Goal: Information Seeking & Learning: Learn about a topic

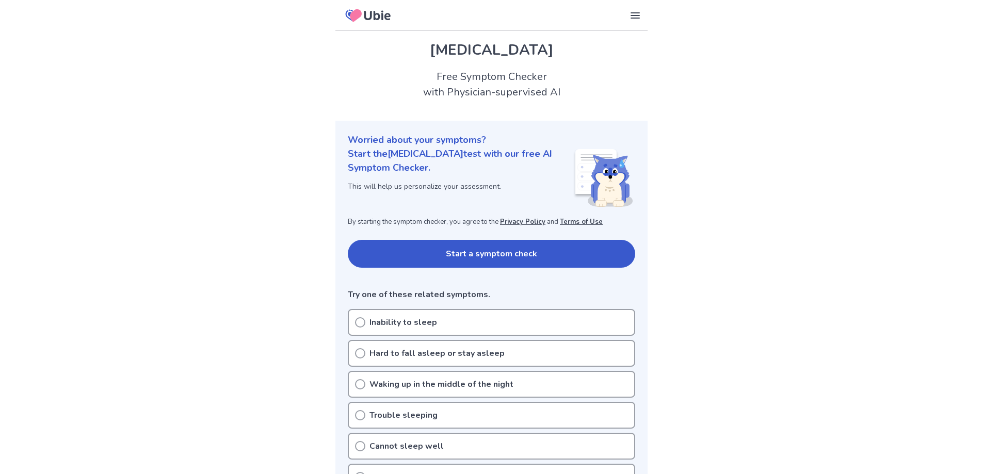
click at [456, 259] on button "Start a symptom check" at bounding box center [491, 254] width 287 height 28
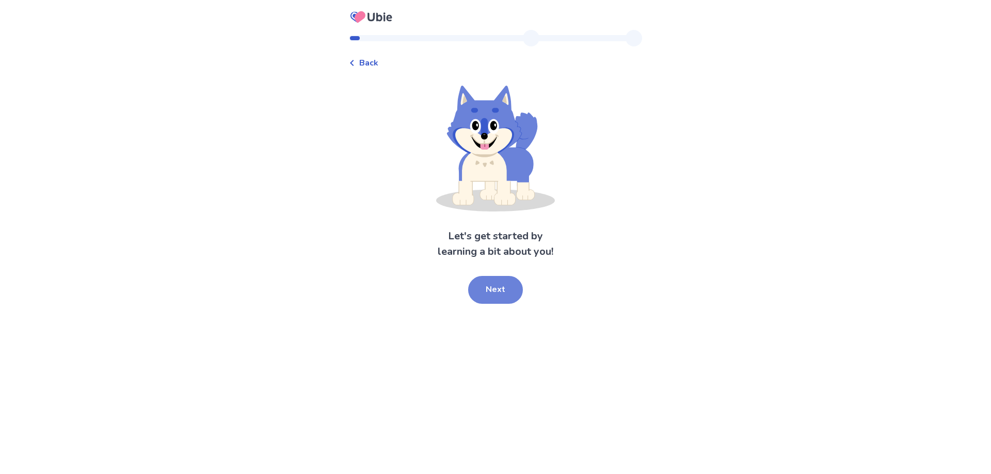
click at [479, 283] on button "Next" at bounding box center [495, 290] width 55 height 28
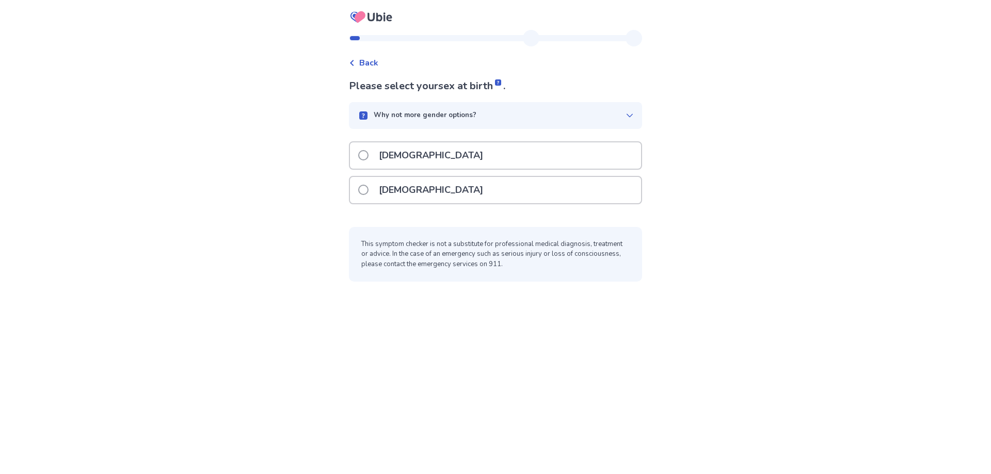
click at [422, 153] on div "Male" at bounding box center [495, 155] width 291 height 26
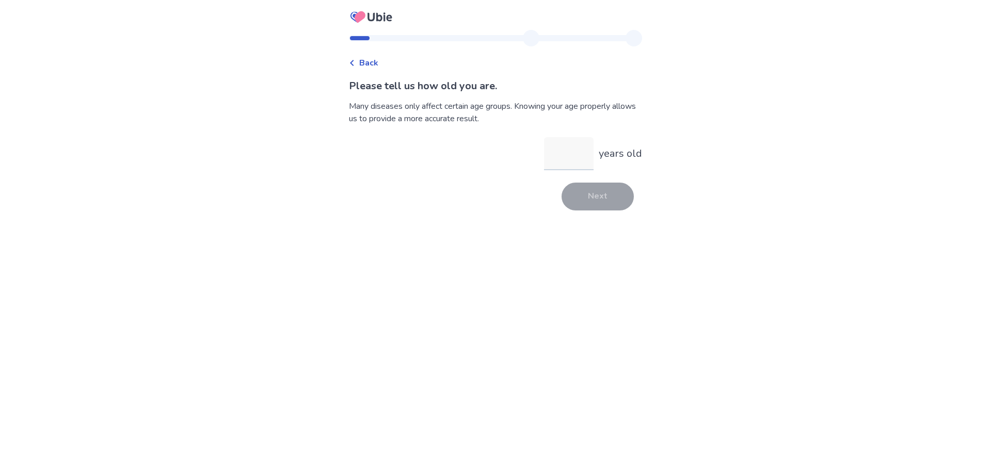
click at [581, 153] on input "years old" at bounding box center [569, 153] width 50 height 33
type input "**"
click at [581, 189] on button "Next" at bounding box center [598, 197] width 72 height 28
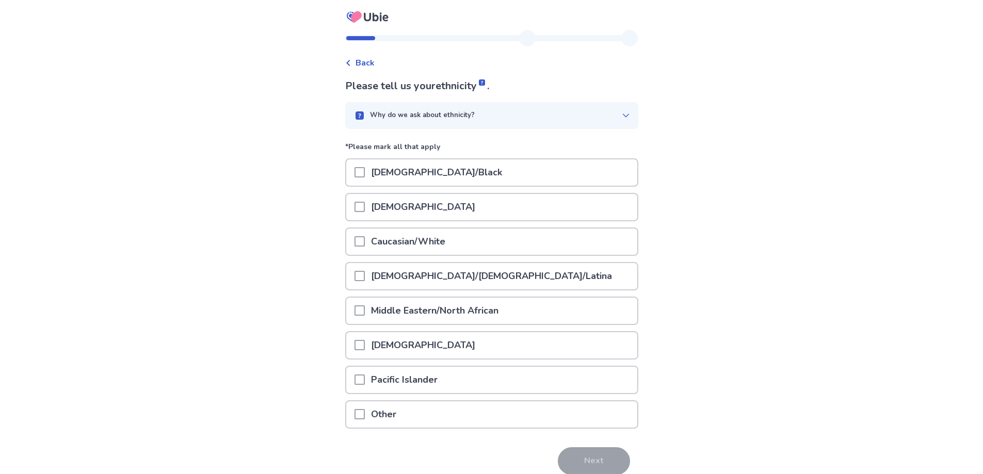
click at [441, 248] on p "Caucasian/White" at bounding box center [408, 242] width 87 height 26
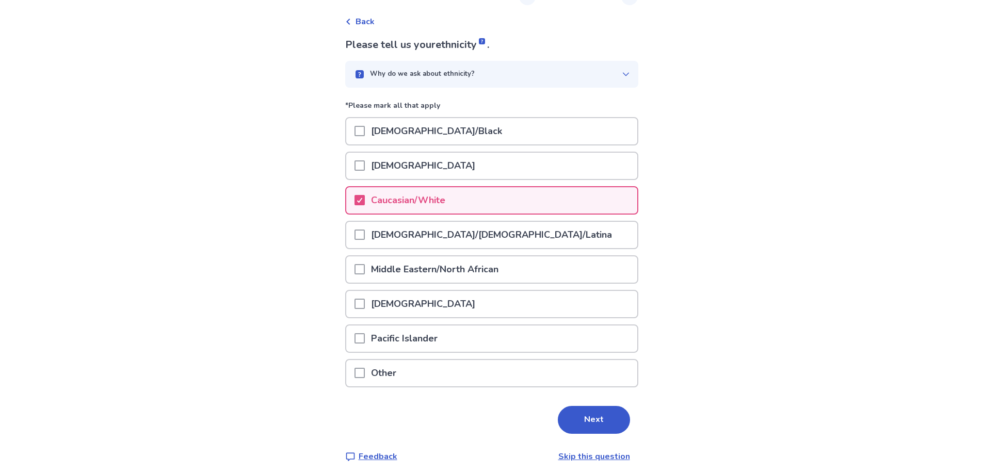
scroll to position [46, 0]
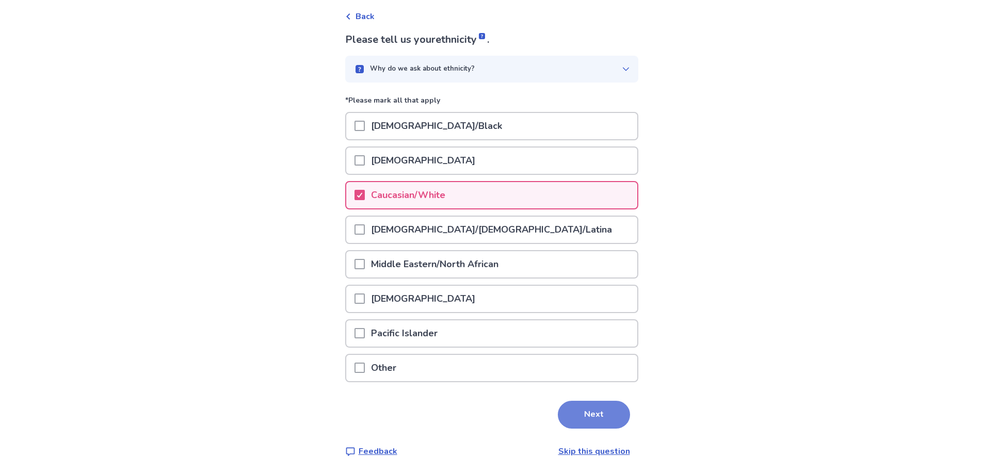
click at [581, 408] on button "Next" at bounding box center [594, 415] width 72 height 28
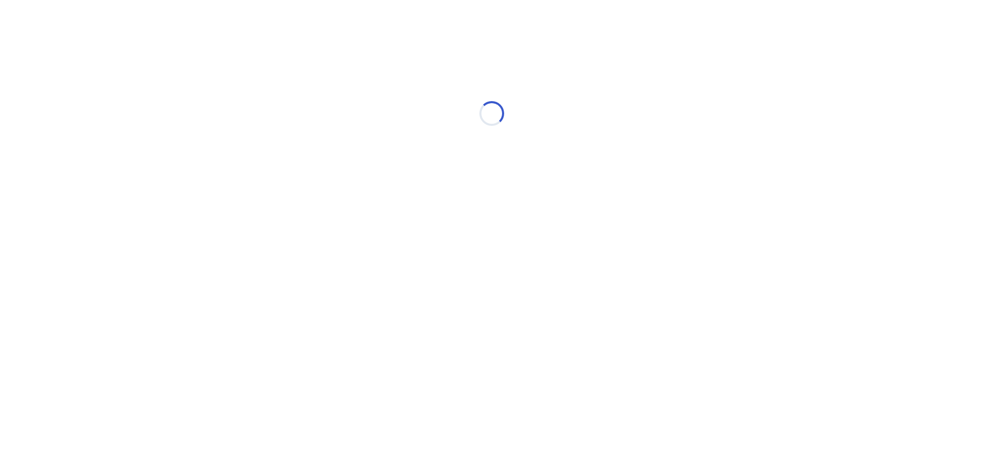
scroll to position [0, 0]
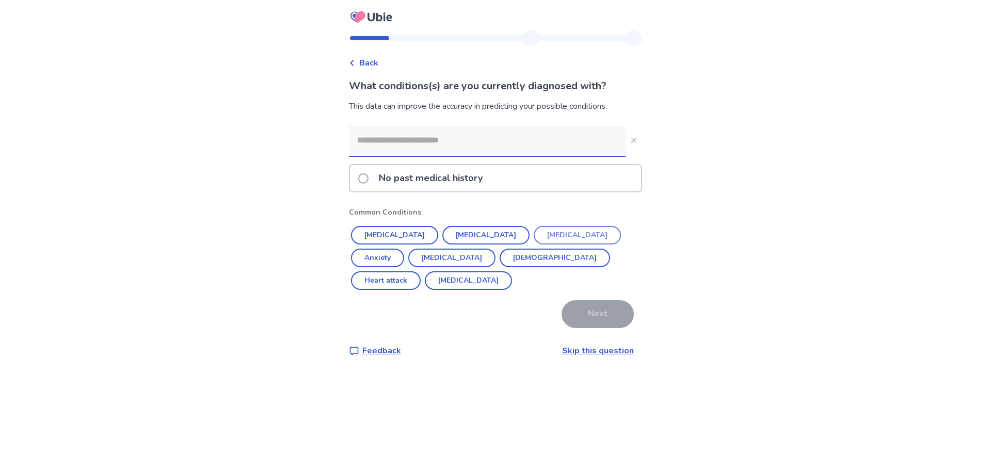
click at [534, 235] on button "[MEDICAL_DATA]" at bounding box center [577, 235] width 87 height 19
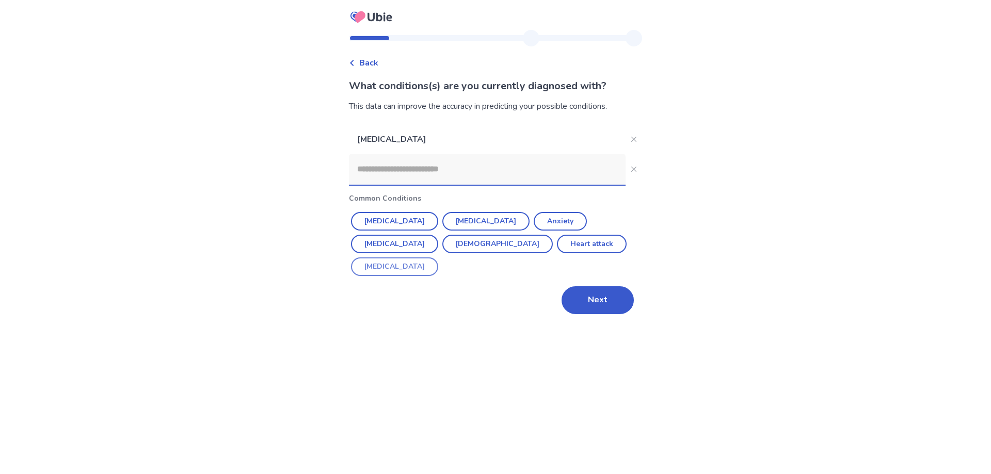
click at [438, 258] on button "ADHD" at bounding box center [394, 267] width 87 height 19
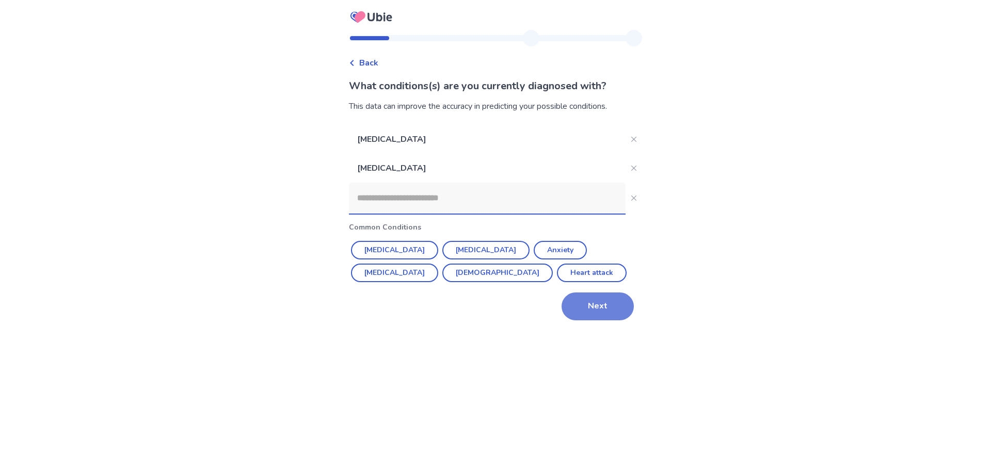
click at [610, 303] on button "Next" at bounding box center [598, 307] width 72 height 28
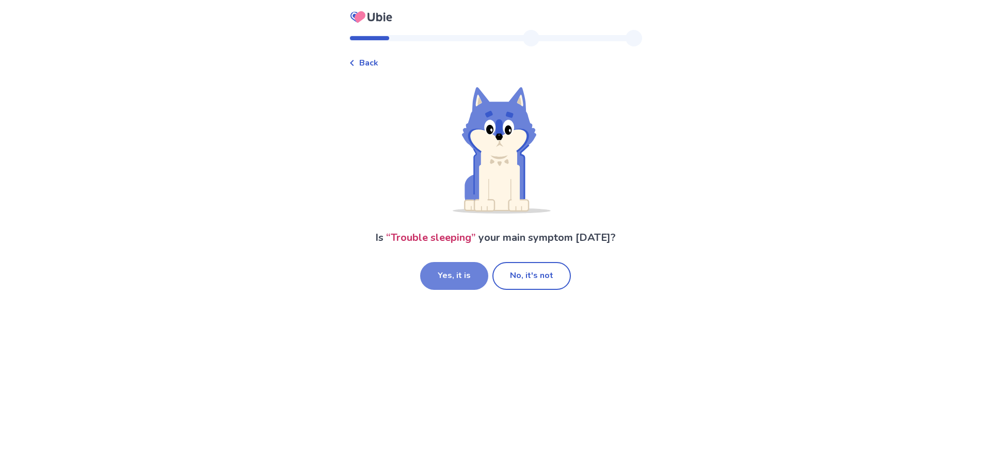
click at [461, 281] on button "Yes, it is" at bounding box center [454, 276] width 68 height 28
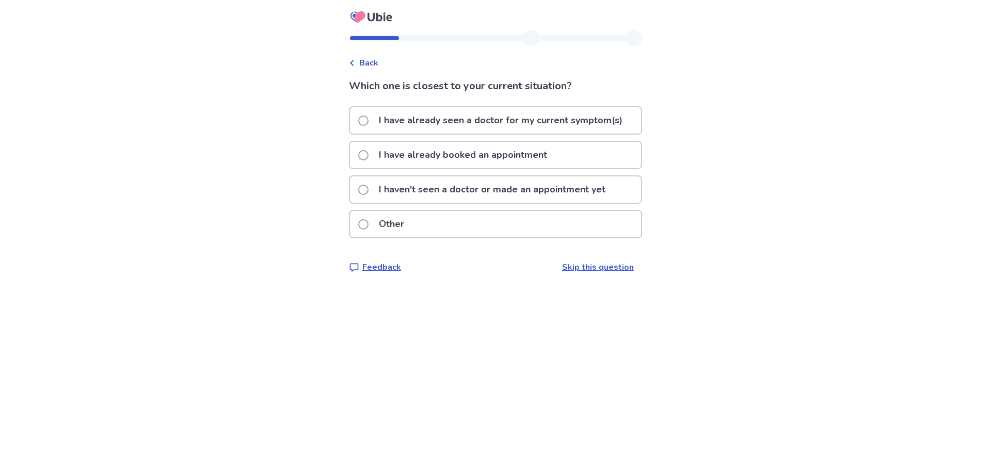
click at [454, 186] on p "I haven't seen a doctor or made an appointment yet" at bounding box center [492, 190] width 239 height 26
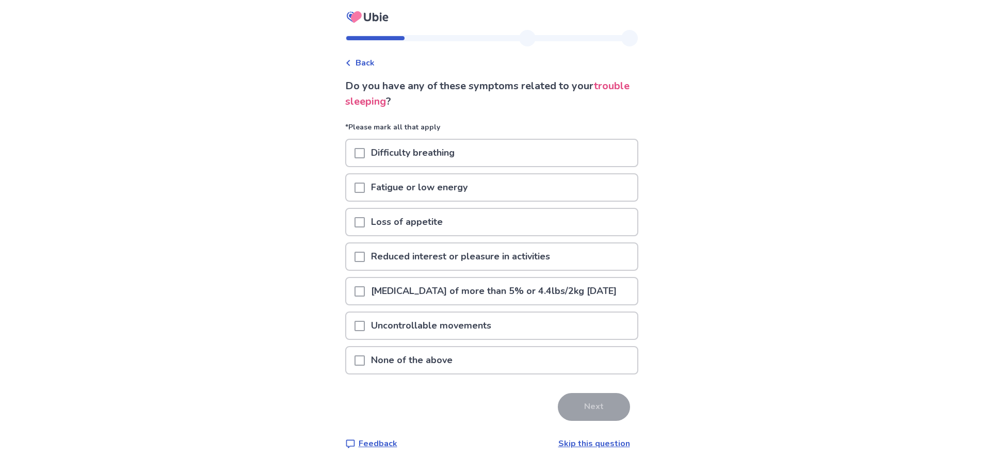
click at [454, 250] on p "Reduced interest or pleasure in activities" at bounding box center [460, 257] width 191 height 26
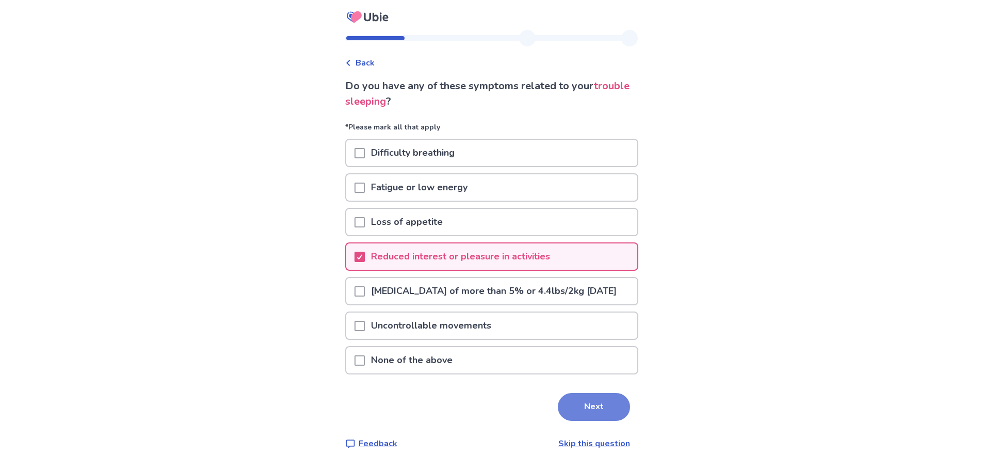
click at [605, 421] on button "Next" at bounding box center [594, 407] width 72 height 28
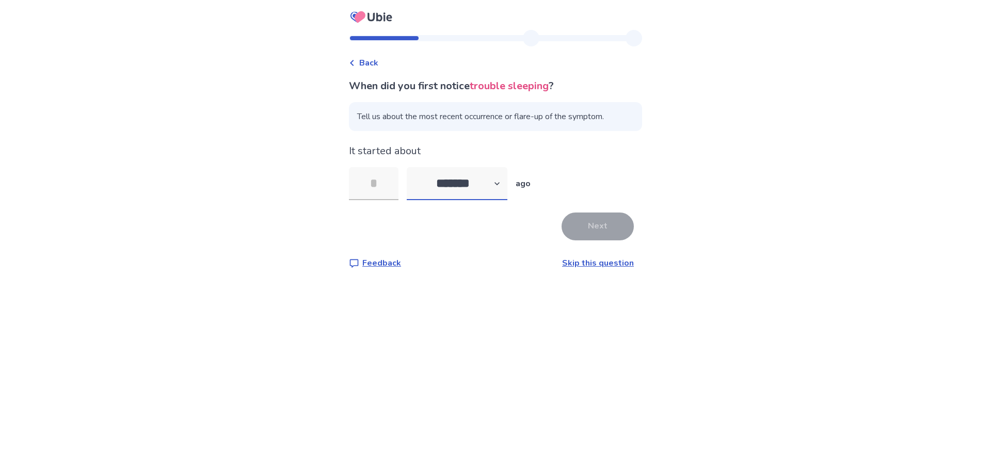
click at [466, 184] on select "******* ****** ******* ******** *******" at bounding box center [457, 183] width 101 height 33
select select "*"
click at [413, 167] on select "******* ****** ******* ******** *******" at bounding box center [457, 183] width 101 height 33
click at [386, 169] on input "tel" at bounding box center [374, 183] width 50 height 33
type input "*"
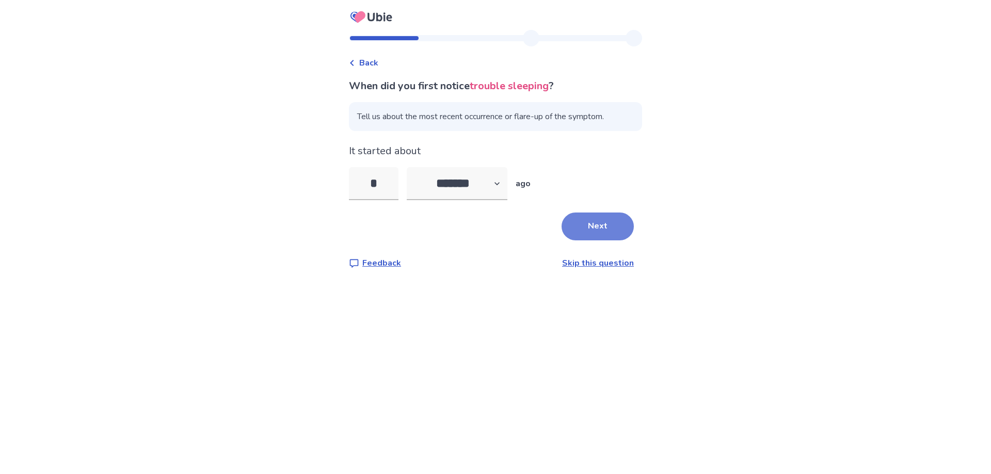
click at [583, 231] on button "Next" at bounding box center [598, 227] width 72 height 28
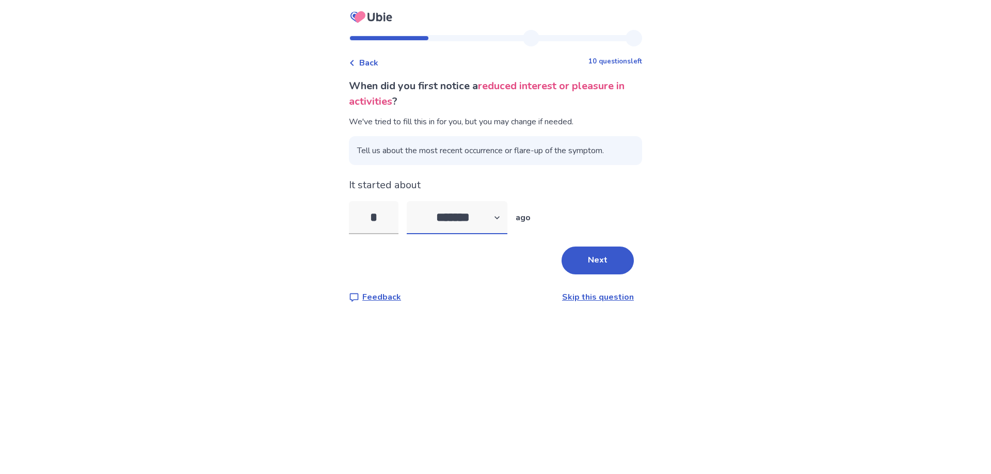
click at [476, 223] on select "******* ****** ******* ******** *******" at bounding box center [457, 217] width 101 height 33
select select "*"
click at [413, 201] on select "******* ****** ******* ******** *******" at bounding box center [457, 217] width 101 height 33
click at [398, 213] on input "*" at bounding box center [374, 217] width 50 height 33
type input "**"
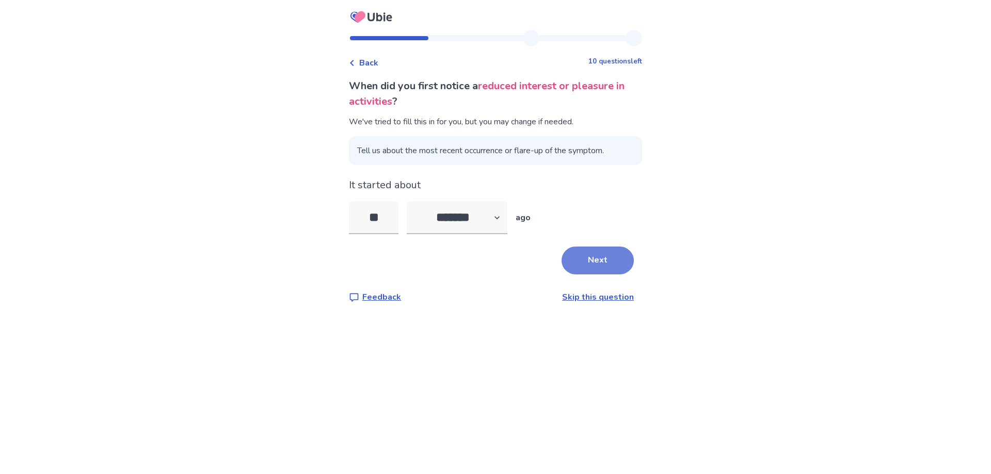
click at [599, 253] on button "Next" at bounding box center [598, 261] width 72 height 28
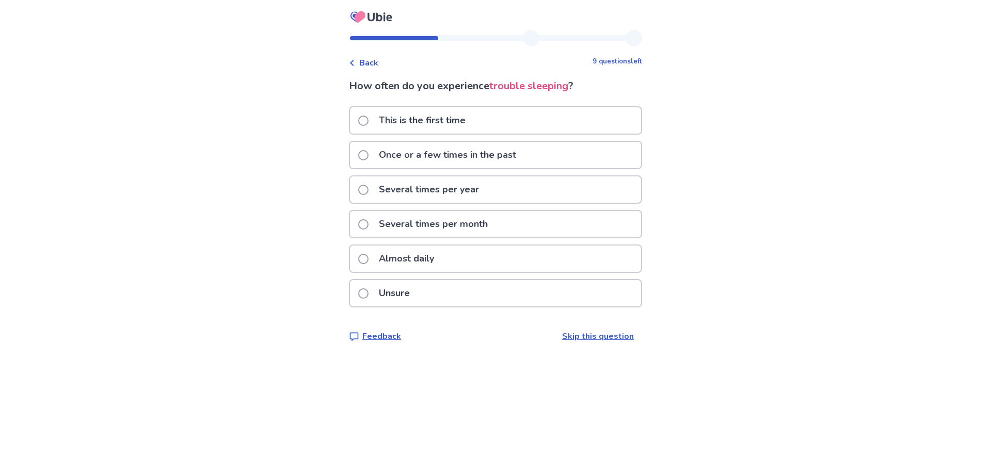
click at [454, 218] on p "Several times per month" at bounding box center [433, 224] width 121 height 26
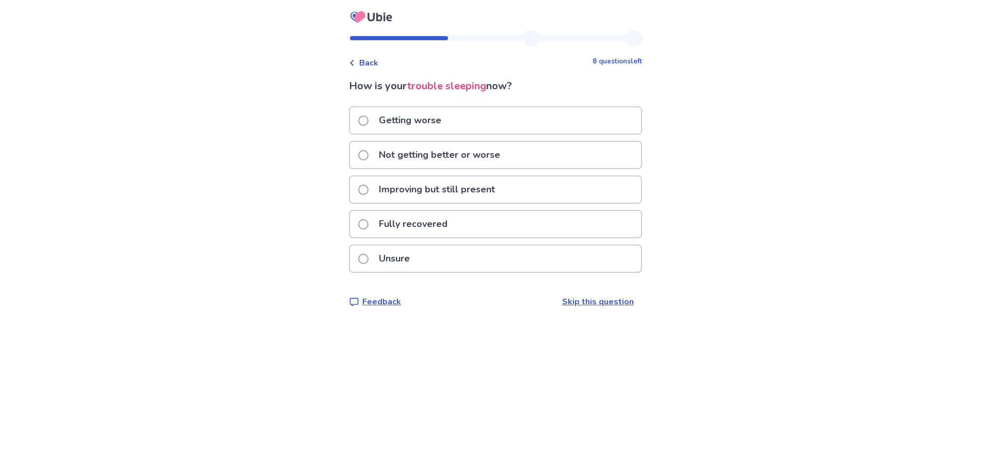
click at [446, 121] on p "Getting worse" at bounding box center [410, 120] width 75 height 26
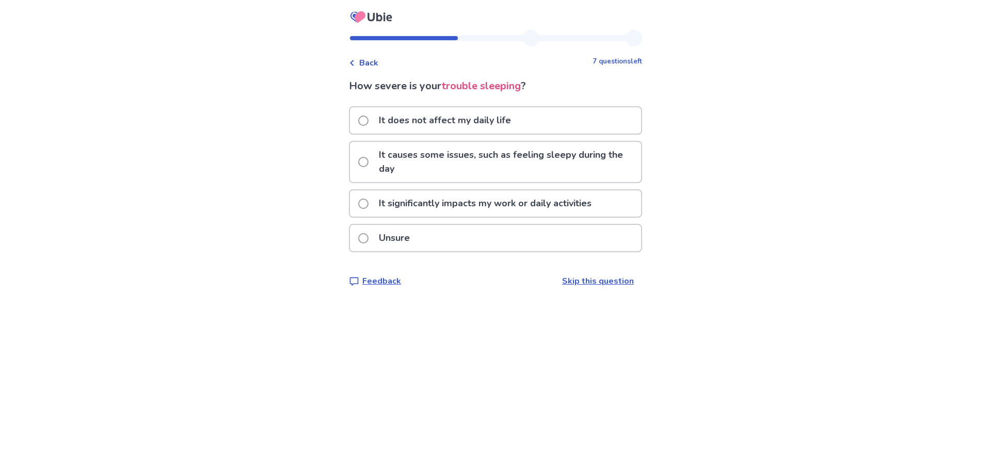
click at [439, 169] on p "It causes some issues, such as feeling sleepy during the day" at bounding box center [507, 162] width 268 height 40
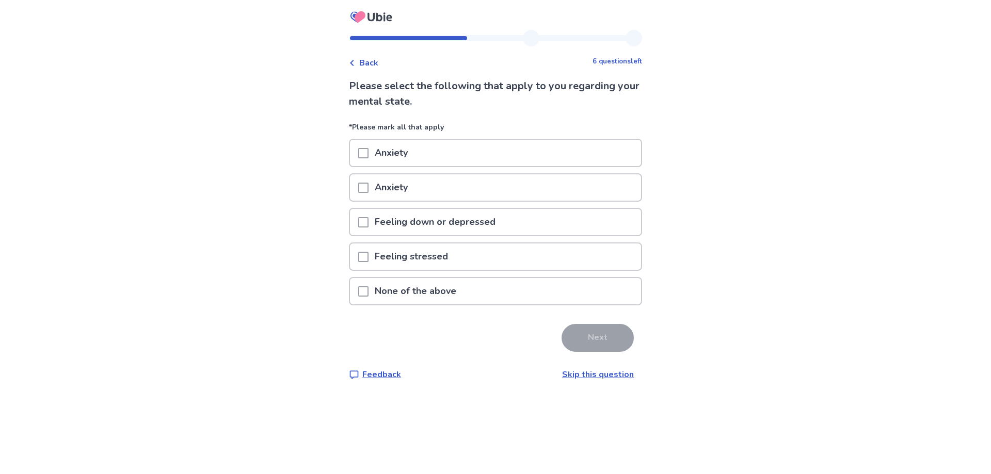
click at [404, 154] on p "Anxiety" at bounding box center [391, 153] width 45 height 26
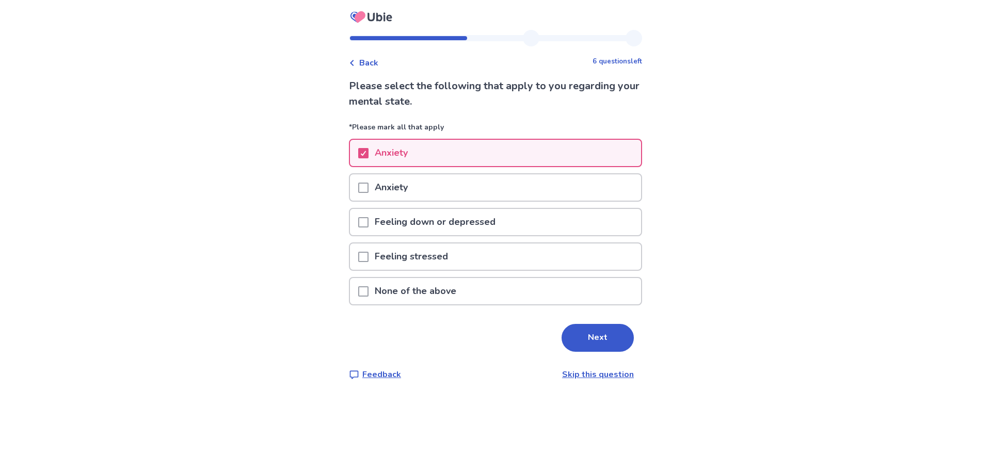
click at [403, 177] on p "Anxiety" at bounding box center [391, 187] width 45 height 26
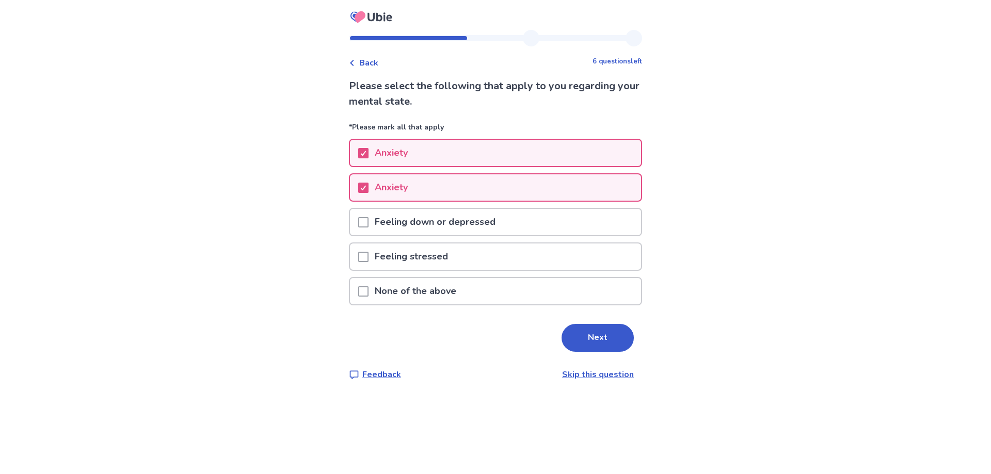
click at [419, 217] on p "Feeling down or depressed" at bounding box center [435, 222] width 133 height 26
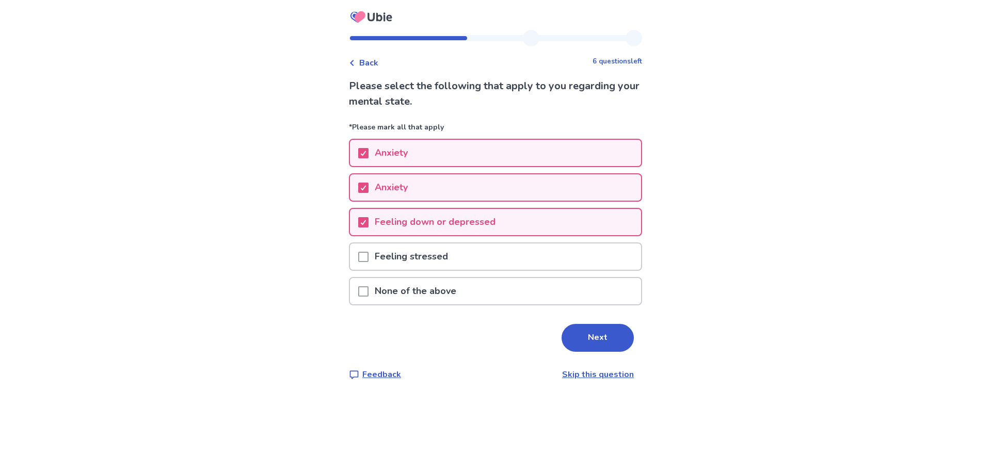
click at [598, 327] on button "Next" at bounding box center [598, 338] width 72 height 28
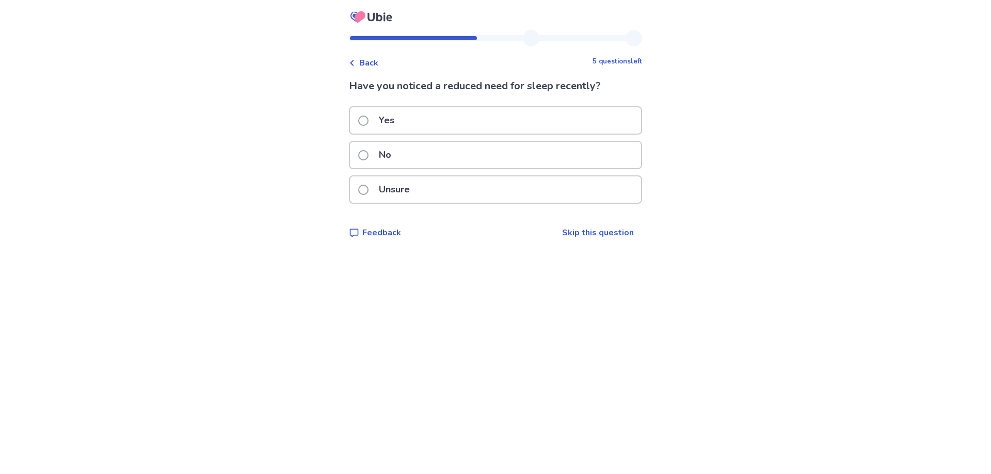
click at [471, 201] on div "Unsure" at bounding box center [495, 190] width 291 height 26
click at [408, 120] on div "Yes" at bounding box center [495, 120] width 291 height 26
click at [423, 162] on div "No" at bounding box center [495, 155] width 291 height 26
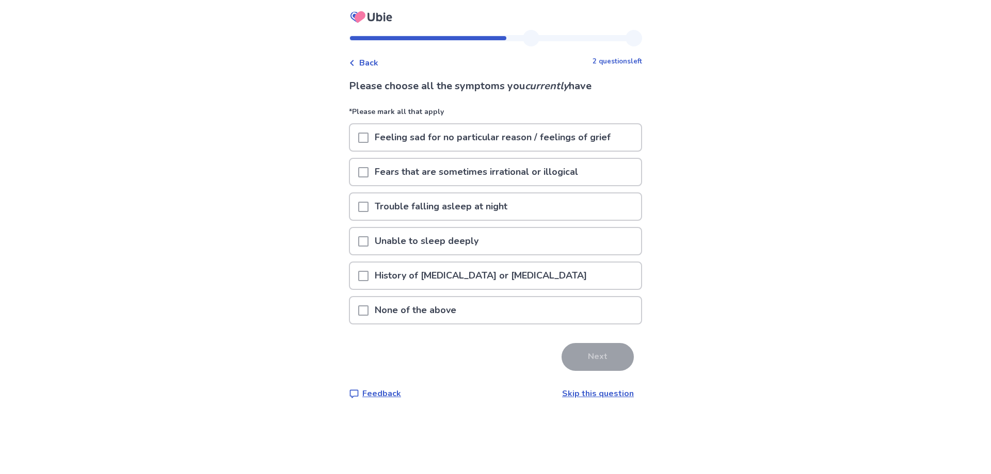
click at [438, 142] on p "Feeling sad for no particular reason / feelings of grief" at bounding box center [493, 137] width 248 height 26
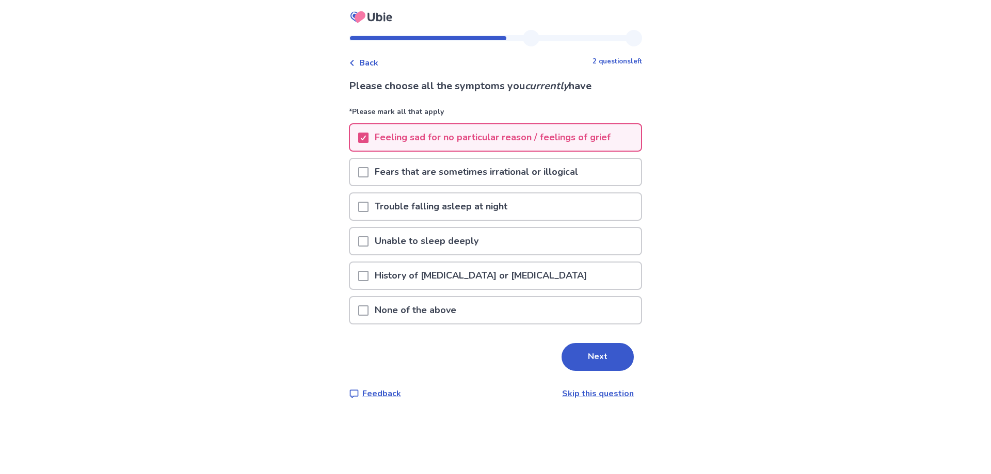
click at [448, 179] on p "Fears that are sometimes irrational or illogical" at bounding box center [477, 172] width 216 height 26
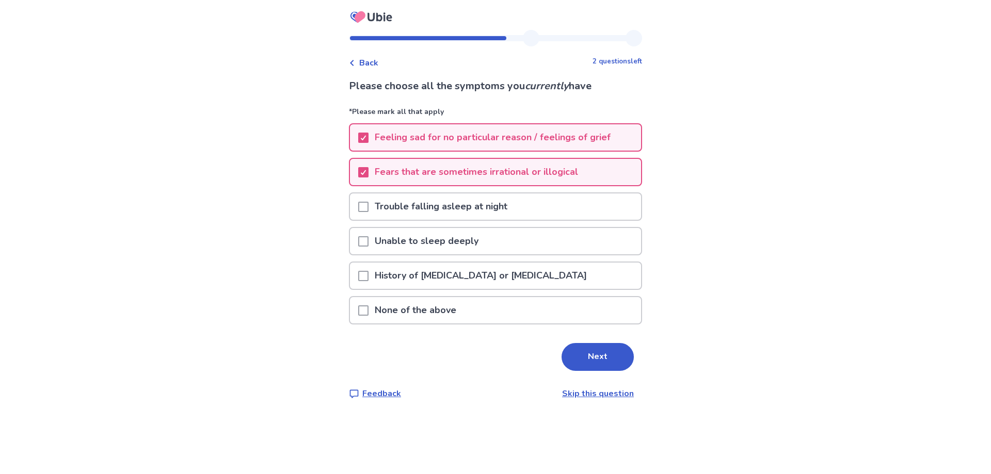
click at [444, 205] on p "Trouble falling asleep at night" at bounding box center [441, 207] width 145 height 26
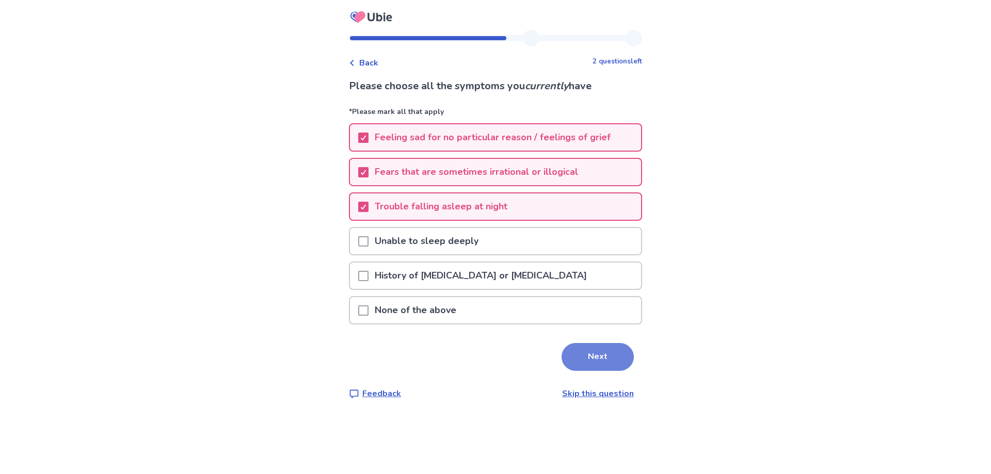
click at [591, 351] on button "Next" at bounding box center [598, 357] width 72 height 28
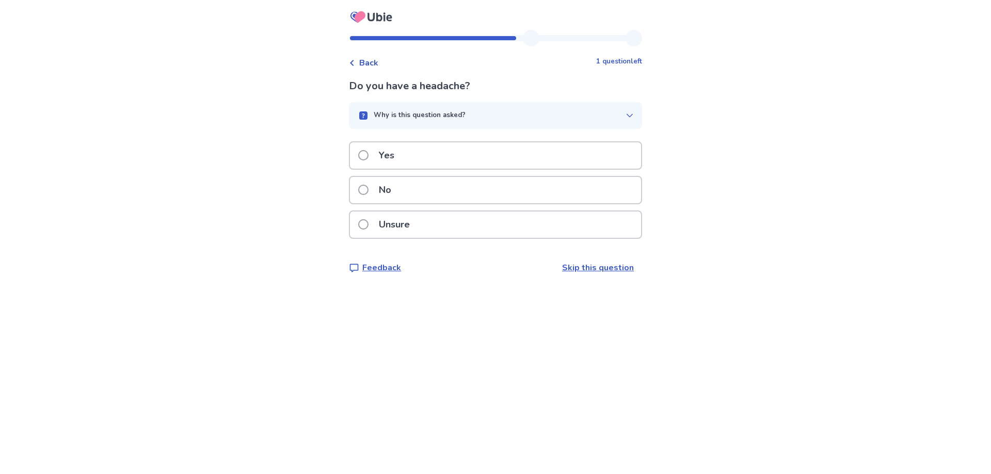
click at [626, 117] on icon "button" at bounding box center [630, 115] width 8 height 8
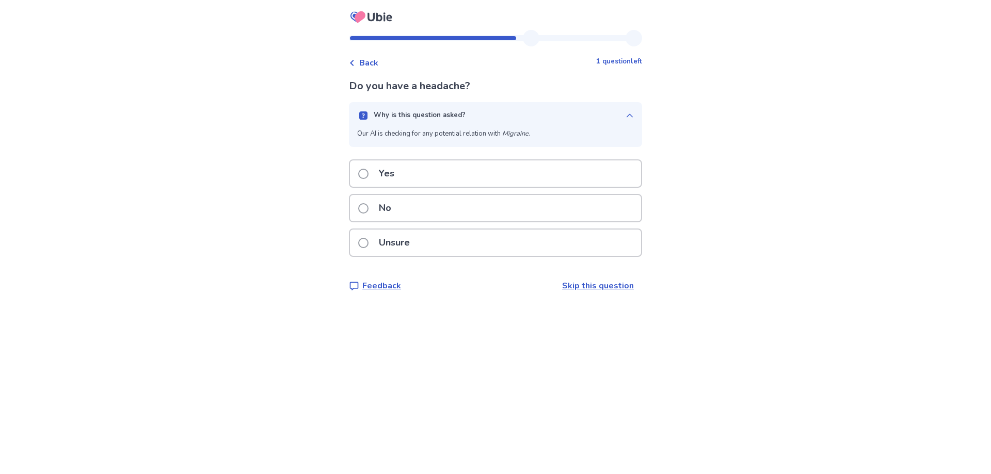
click at [626, 116] on icon "button" at bounding box center [630, 115] width 8 height 8
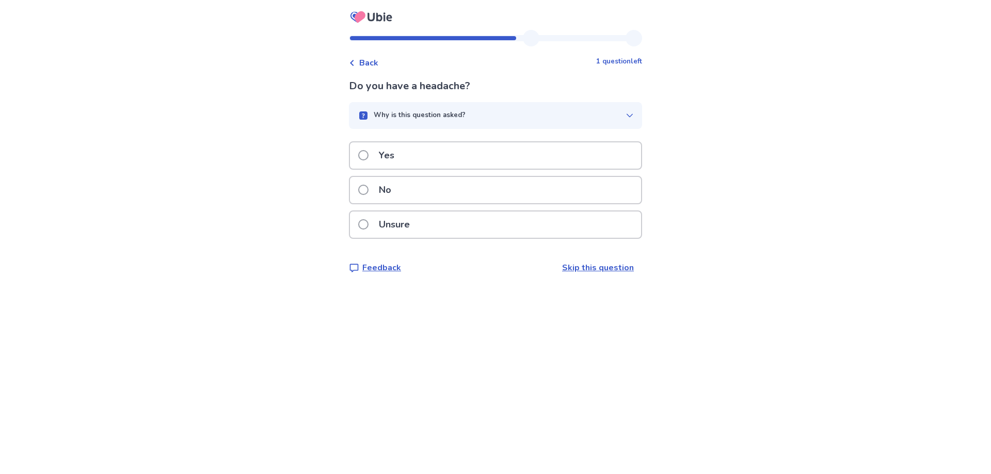
click at [446, 192] on div "No" at bounding box center [495, 190] width 291 height 26
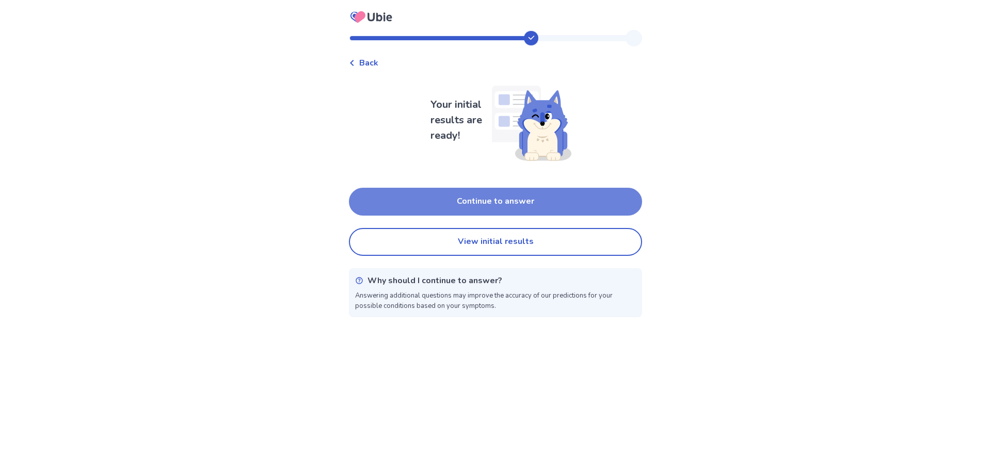
click at [455, 209] on button "Continue to answer" at bounding box center [495, 202] width 293 height 28
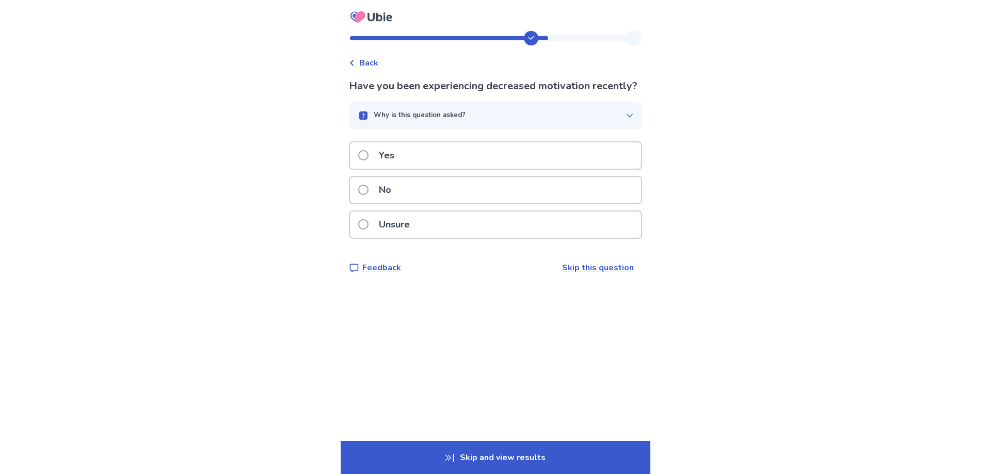
click at [442, 169] on div "Yes" at bounding box center [495, 155] width 291 height 26
click at [460, 164] on div "Yes" at bounding box center [495, 155] width 291 height 26
click at [430, 151] on div "Yes" at bounding box center [495, 155] width 291 height 26
click at [401, 167] on p "Yes" at bounding box center [387, 155] width 28 height 26
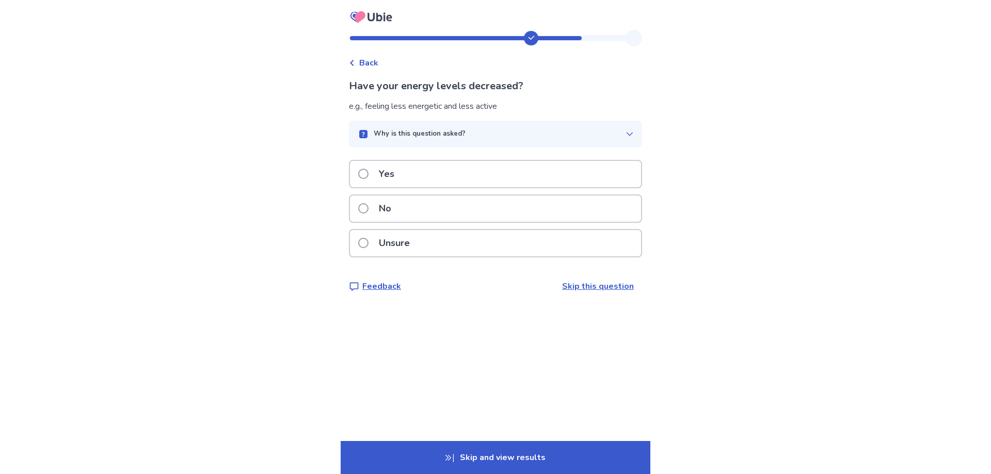
click at [401, 179] on p "Yes" at bounding box center [387, 174] width 28 height 26
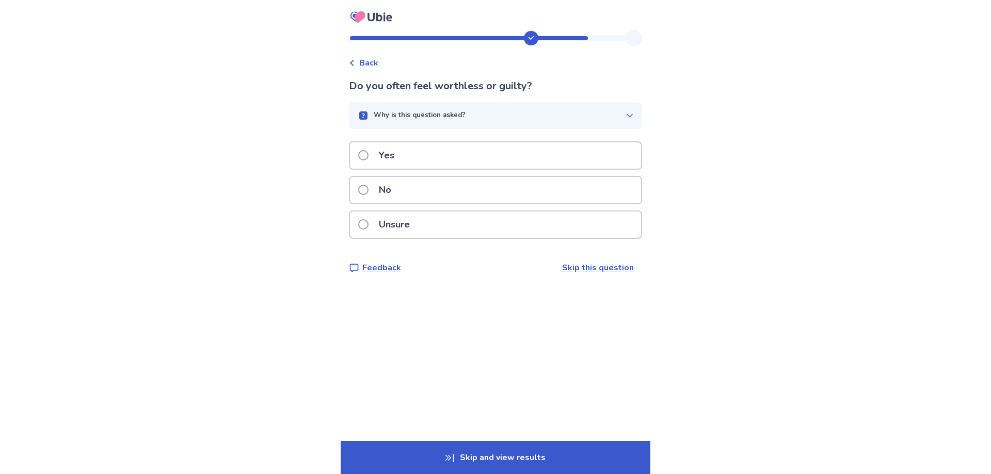
click at [401, 156] on p "Yes" at bounding box center [387, 155] width 28 height 26
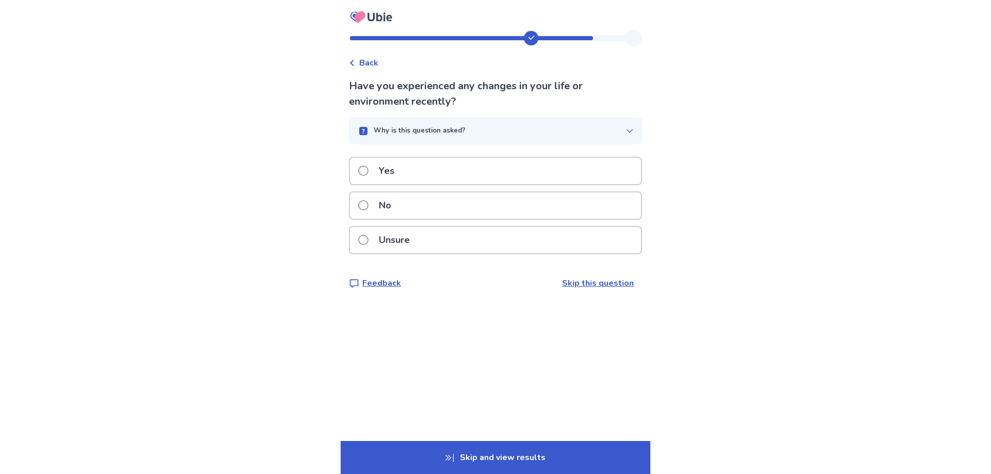
click at [407, 202] on div "No" at bounding box center [495, 206] width 291 height 26
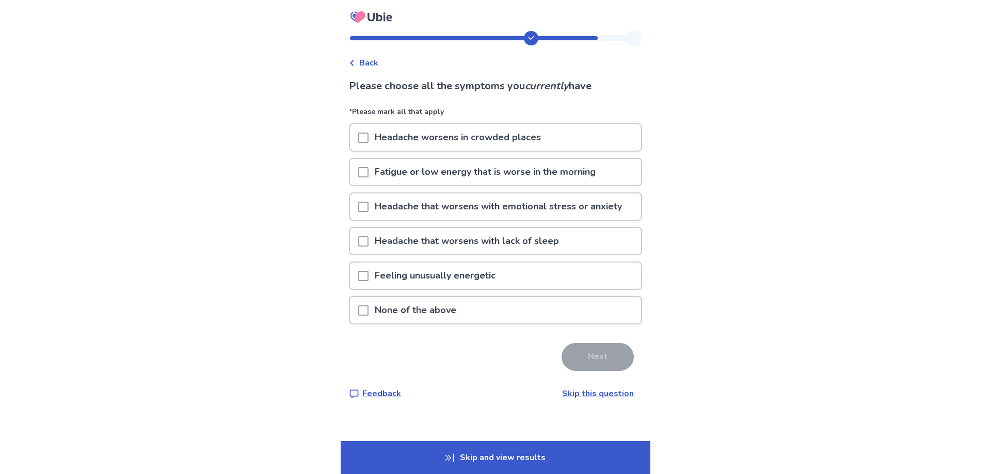
click at [423, 175] on p "Fatigue or low energy that is worse in the morning" at bounding box center [485, 172] width 233 height 26
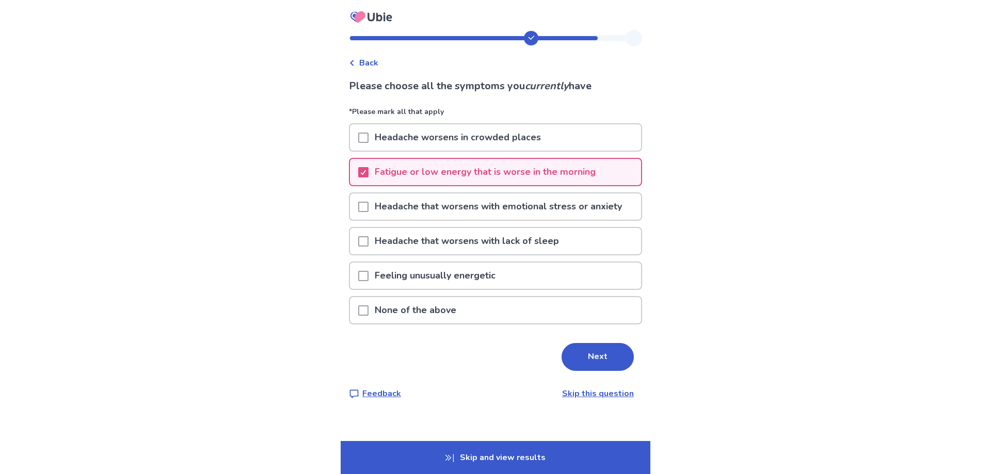
click at [412, 271] on p "Feeling unusually energetic" at bounding box center [435, 276] width 133 height 26
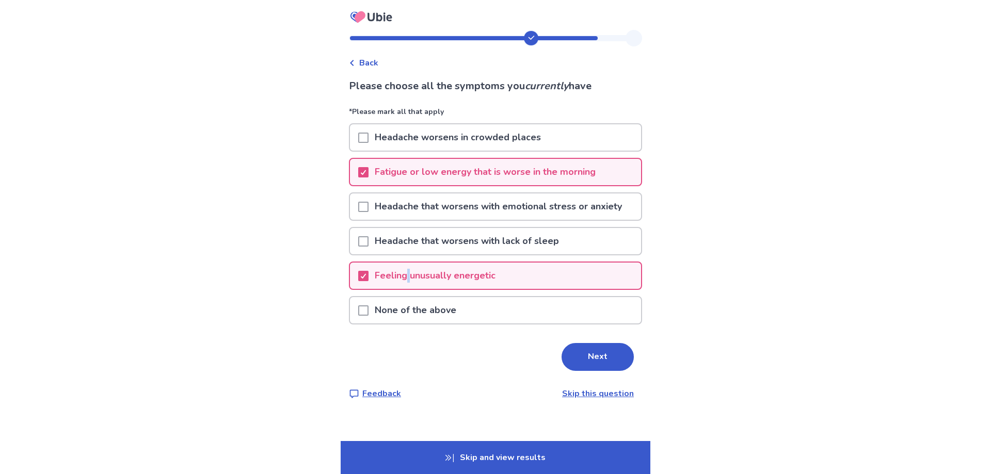
click at [412, 271] on p "Feeling unusually energetic" at bounding box center [435, 276] width 133 height 26
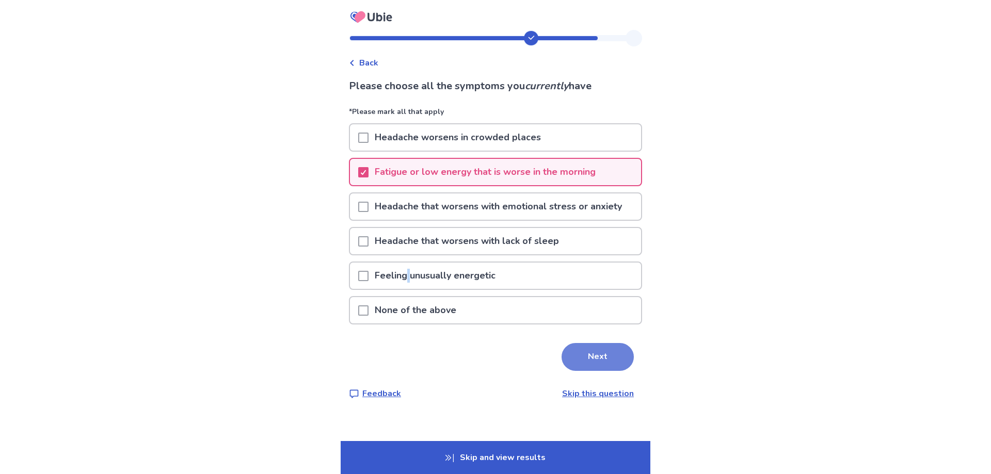
click at [585, 357] on button "Next" at bounding box center [598, 357] width 72 height 28
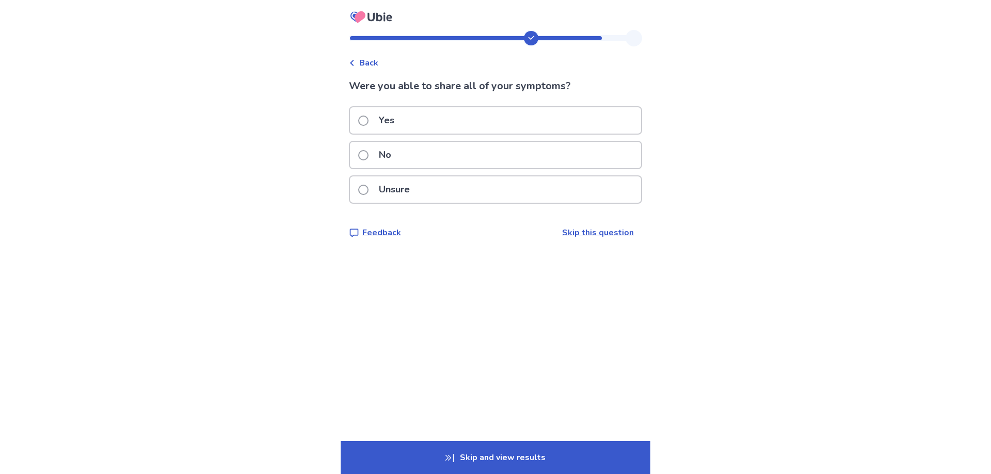
click at [416, 194] on p "Unsure" at bounding box center [394, 190] width 43 height 26
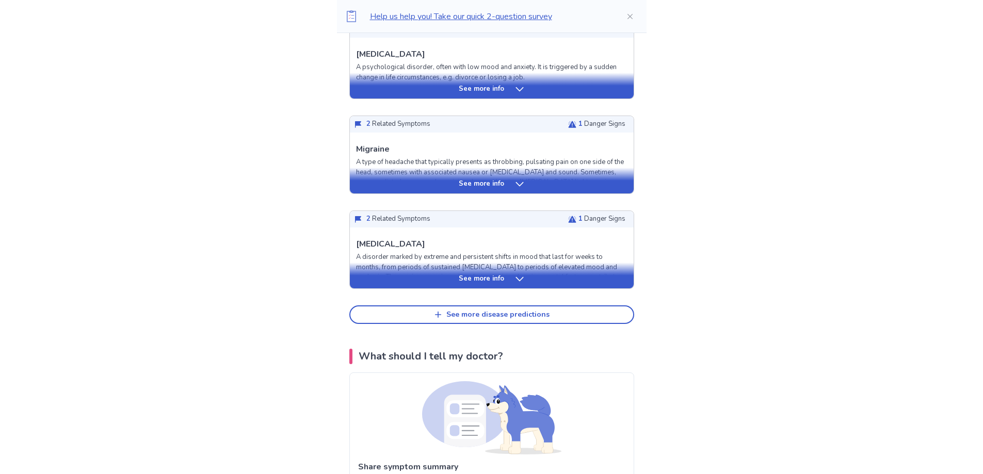
scroll to position [516, 0]
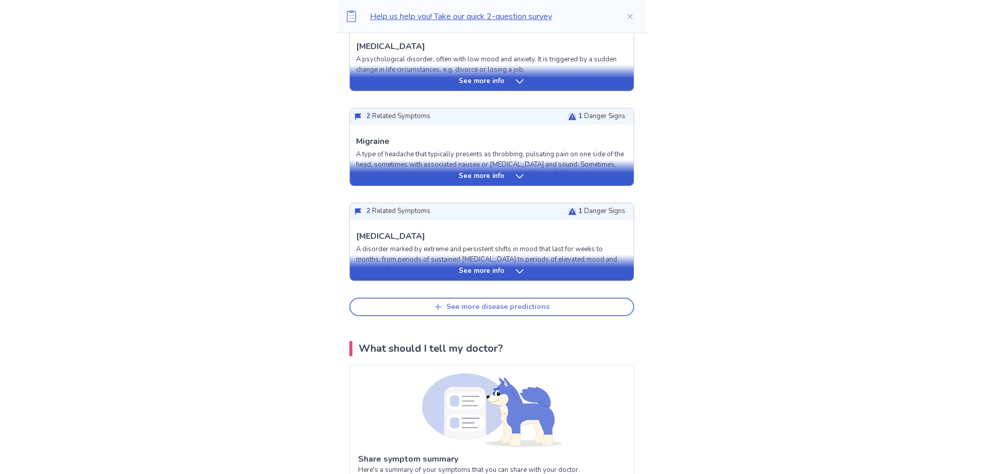
click at [435, 298] on button "See more disease predictions" at bounding box center [491, 307] width 285 height 19
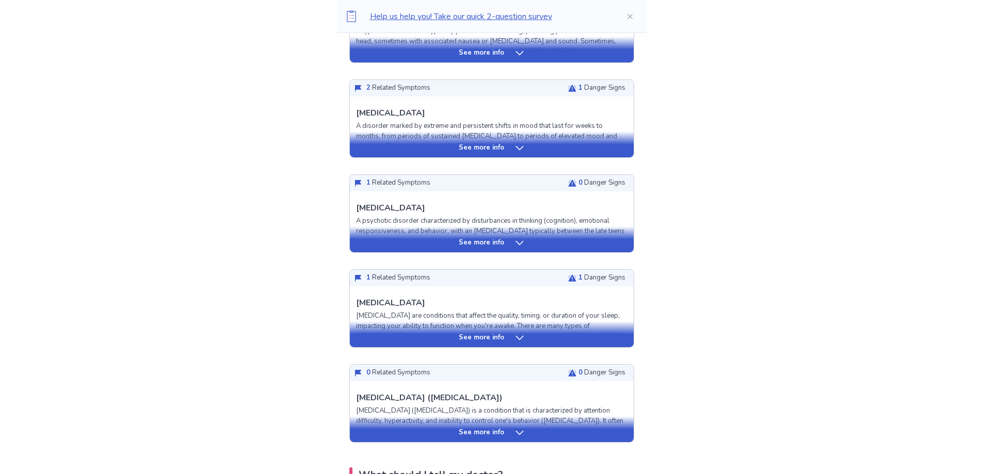
scroll to position [671, 0]
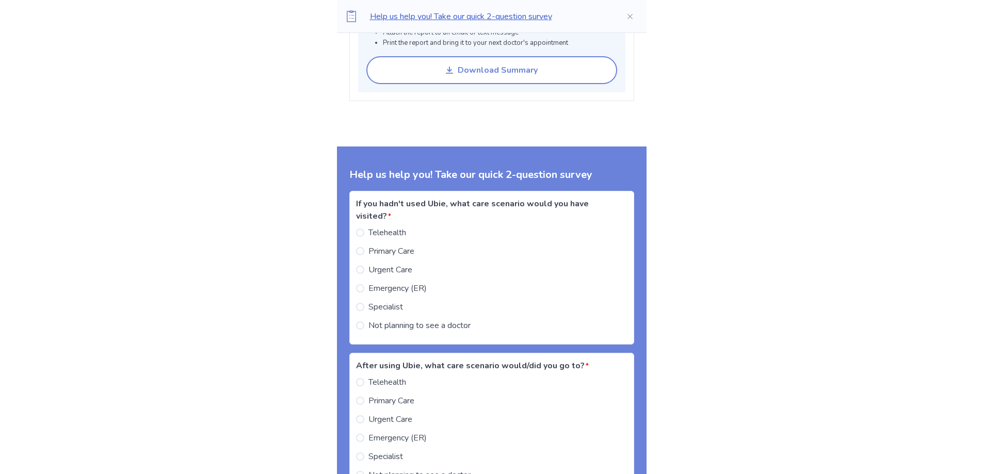
click at [444, 314] on div "Help us help you! Take our quick 2-question survey If you hadn't used Ubie, wha…" at bounding box center [492, 352] width 310 height 410
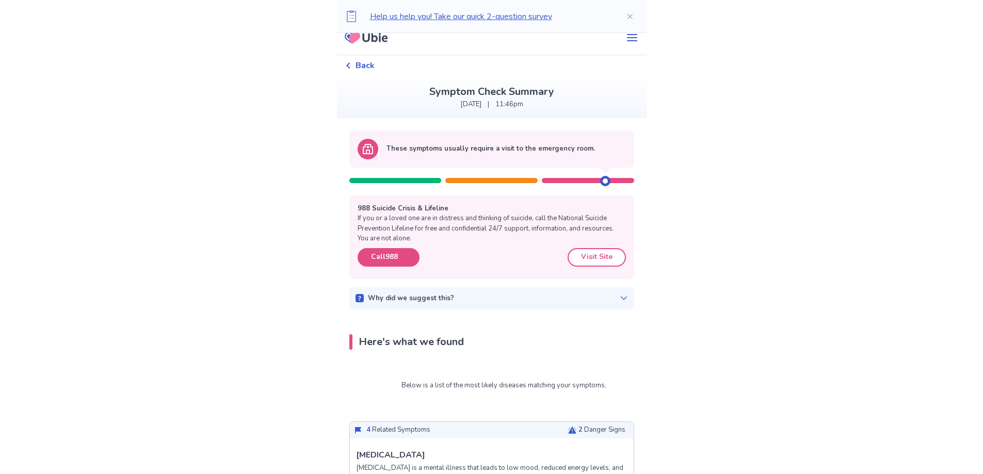
scroll to position [0, 0]
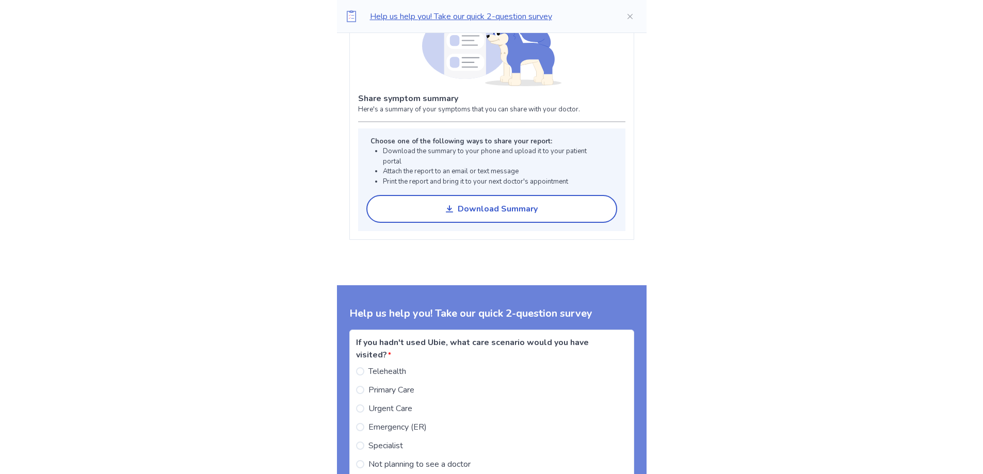
scroll to position [1135, 0]
